Goal: Entertainment & Leisure: Browse casually

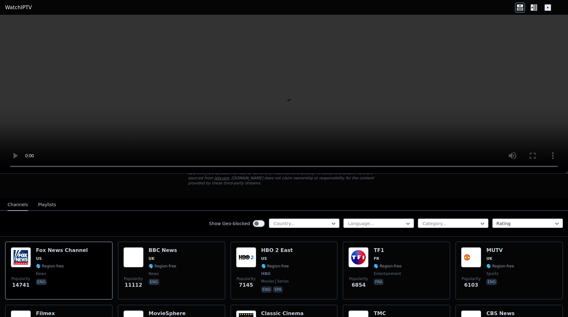
scroll to position [47, 0]
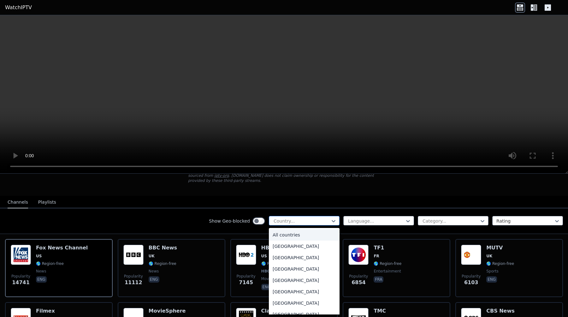
click at [292, 225] on div "Country..." at bounding box center [304, 220] width 71 height 9
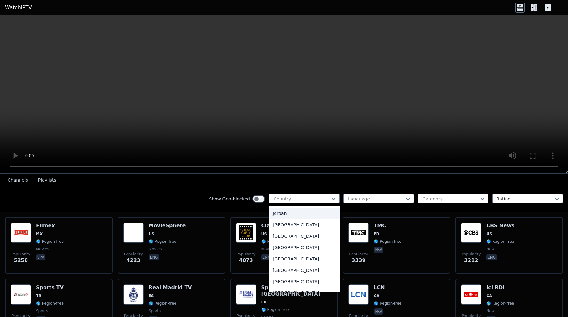
scroll to position [1101, 0]
click at [309, 252] on div "[GEOGRAPHIC_DATA]" at bounding box center [304, 247] width 71 height 11
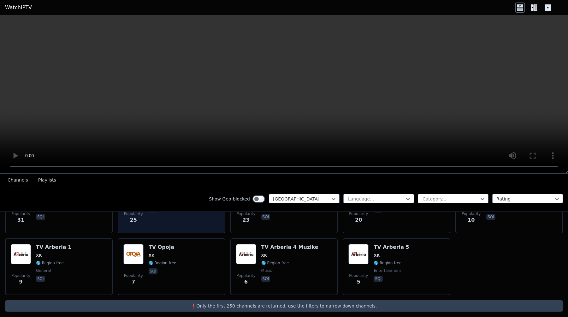
scroll to position [106, 0]
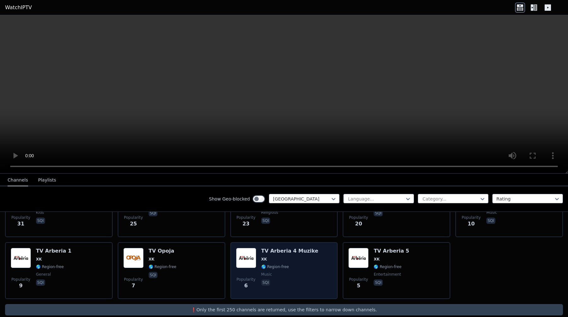
click at [301, 250] on h6 "TV Arberia 4 Muzike" at bounding box center [289, 251] width 57 height 6
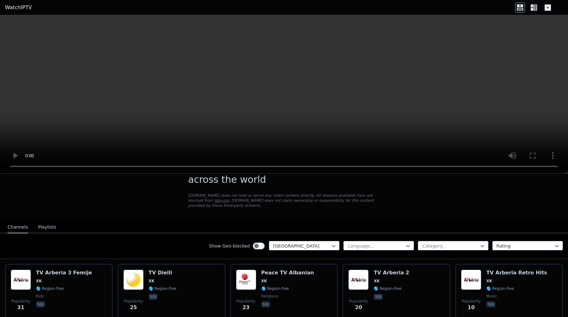
scroll to position [0, 0]
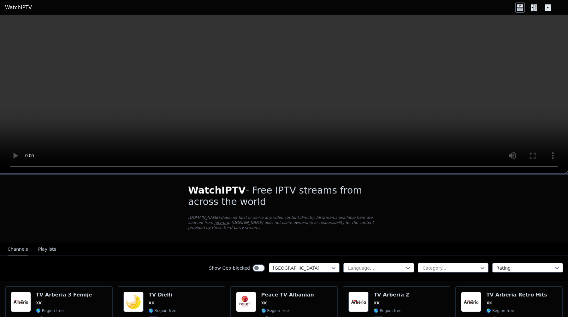
click at [261, 272] on div "Show Geo-blocked" at bounding box center [237, 268] width 56 height 10
click at [131, 273] on div "Show Geo-blocked Kosovo Language... Category... Rating" at bounding box center [284, 268] width 568 height 26
click at [301, 264] on div "[GEOGRAPHIC_DATA]" at bounding box center [304, 267] width 71 height 9
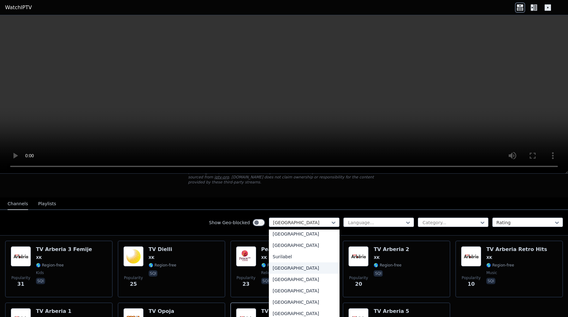
scroll to position [2004, 0]
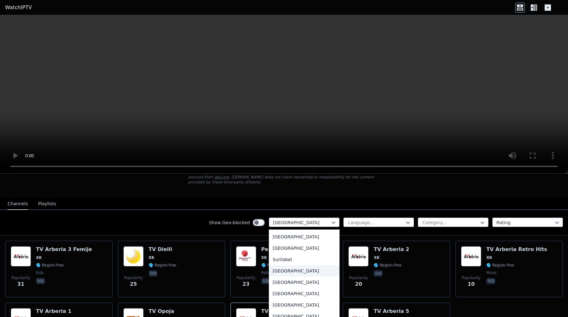
click at [290, 272] on div "[GEOGRAPHIC_DATA]" at bounding box center [304, 270] width 71 height 11
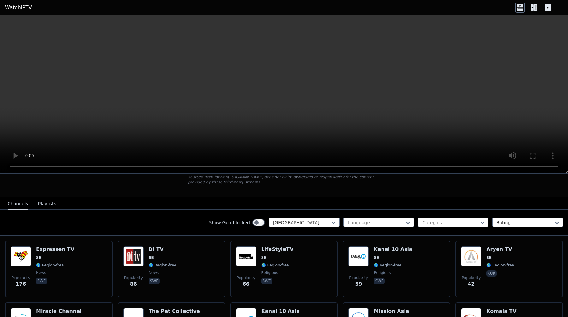
click at [179, 221] on div "Show Geo-blocked Sweden Language... Category... Rating" at bounding box center [284, 223] width 568 height 26
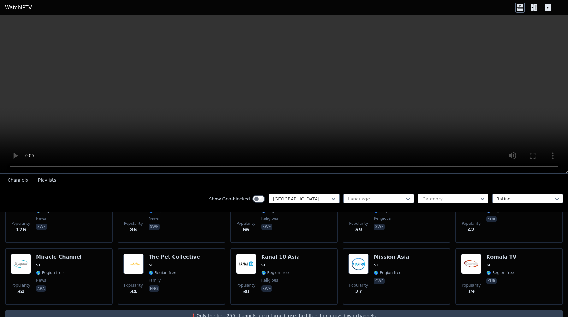
scroll to position [101, 0]
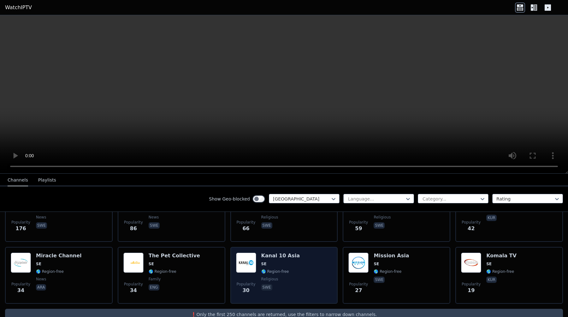
click at [258, 253] on div "Popularity 30 Kanal 10 Asia SE 🌎 Region-free religious swe" at bounding box center [284, 274] width 96 height 45
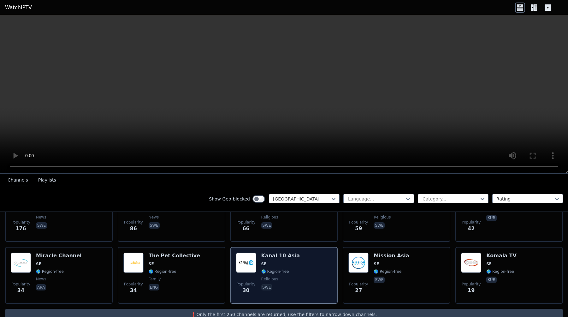
click at [272, 254] on h6 "Kanal 10 Asia" at bounding box center [280, 255] width 38 height 6
click at [296, 272] on div "Popularity 30 Kanal 10 Asia SE 🌎 Region-free religious swe" at bounding box center [284, 274] width 96 height 45
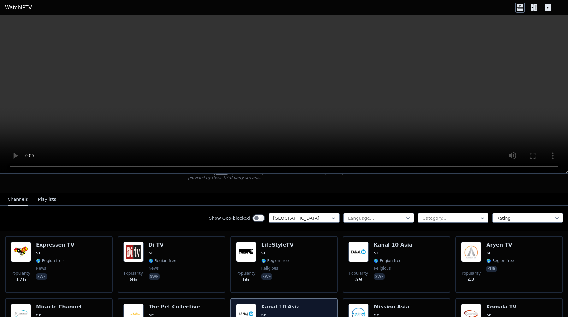
scroll to position [49, 0]
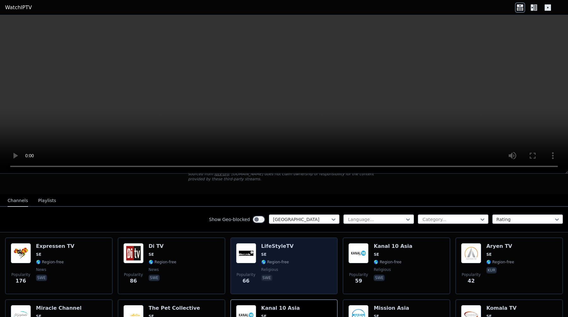
click at [269, 240] on div "Popularity 66 LifeStyleTV SE 🌎 Region-free religious swe" at bounding box center [284, 265] width 108 height 57
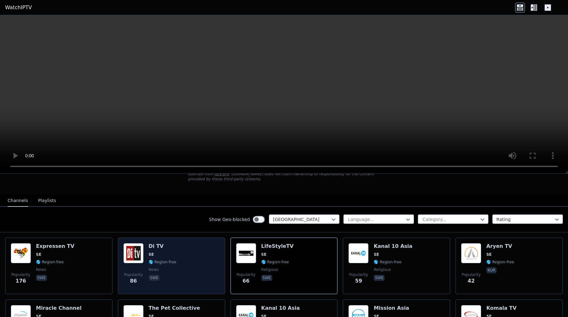
click at [172, 256] on span "SE" at bounding box center [163, 254] width 28 height 5
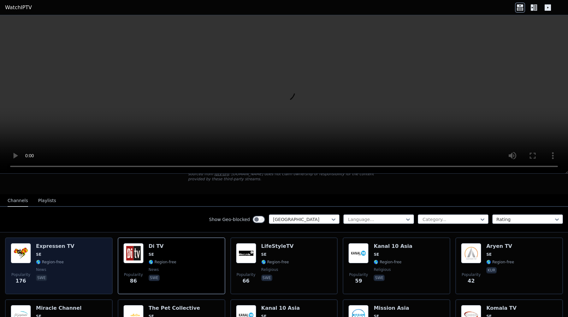
click at [80, 256] on div "Popularity 176 Expressen TV SE 🌎 Region-free news swe" at bounding box center [59, 265] width 96 height 45
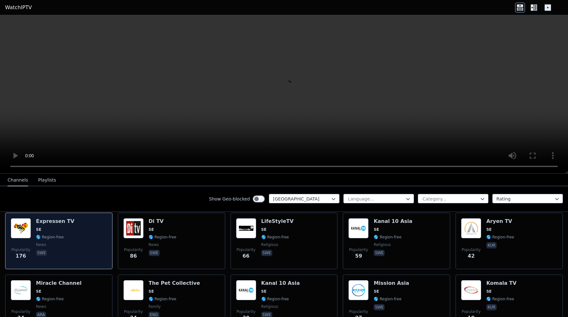
scroll to position [70, 0]
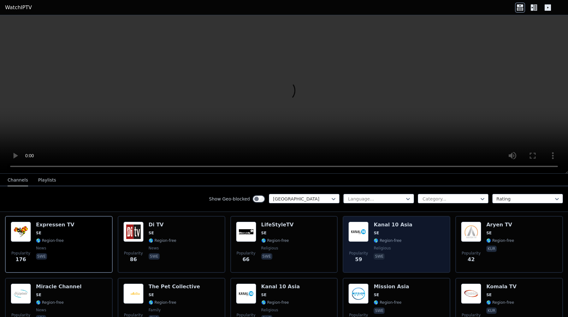
click at [403, 228] on div "Kanal 10 Asia SE 🌎 Region-free religious swe" at bounding box center [392, 243] width 38 height 45
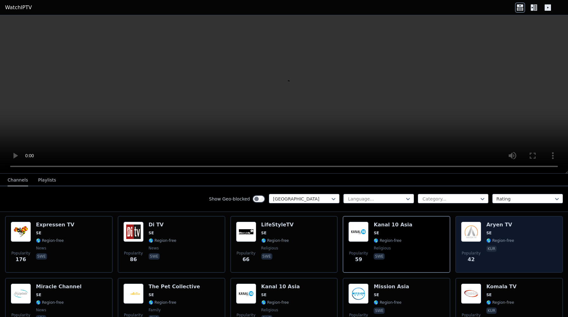
click at [540, 241] on div "Popularity 42 Aryen TV SE 🌎 Region-free kur" at bounding box center [509, 243] width 96 height 45
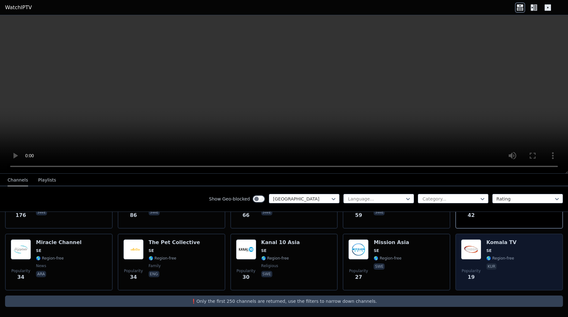
click at [536, 262] on div "Popularity 19 Komala TV SE 🌎 Region-free kur" at bounding box center [509, 261] width 96 height 45
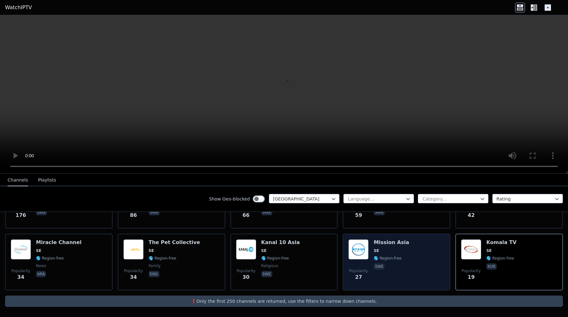
click at [422, 257] on div "Popularity 27 Mission Asia SE 🌎 Region-free swe" at bounding box center [396, 261] width 96 height 45
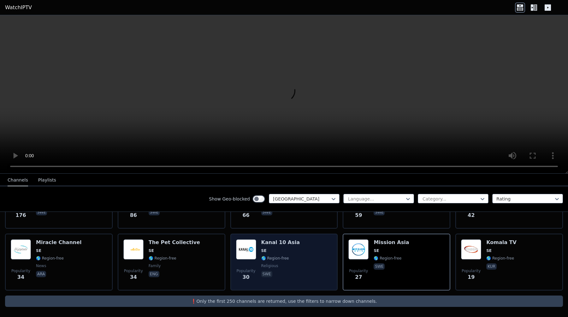
click at [301, 263] on div "Popularity 30 Kanal 10 Asia SE 🌎 Region-free religious swe" at bounding box center [284, 261] width 96 height 45
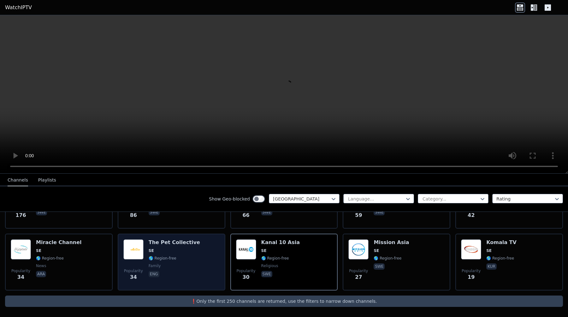
click at [204, 255] on div "Popularity 34 The Pet Collective SE 🌎 Region-free family eng" at bounding box center [171, 261] width 96 height 45
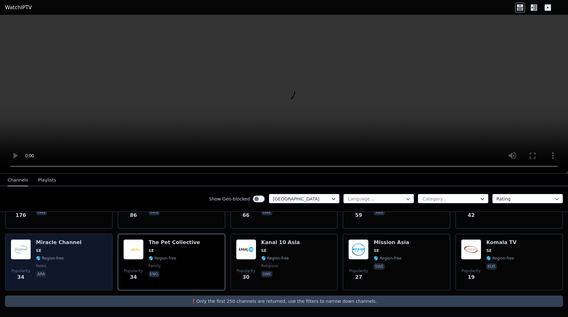
click at [79, 256] on div "Popularity 34 Miracle Channel SE 🌎 Region-free news ara" at bounding box center [59, 261] width 96 height 45
